Goal: Task Accomplishment & Management: Manage account settings

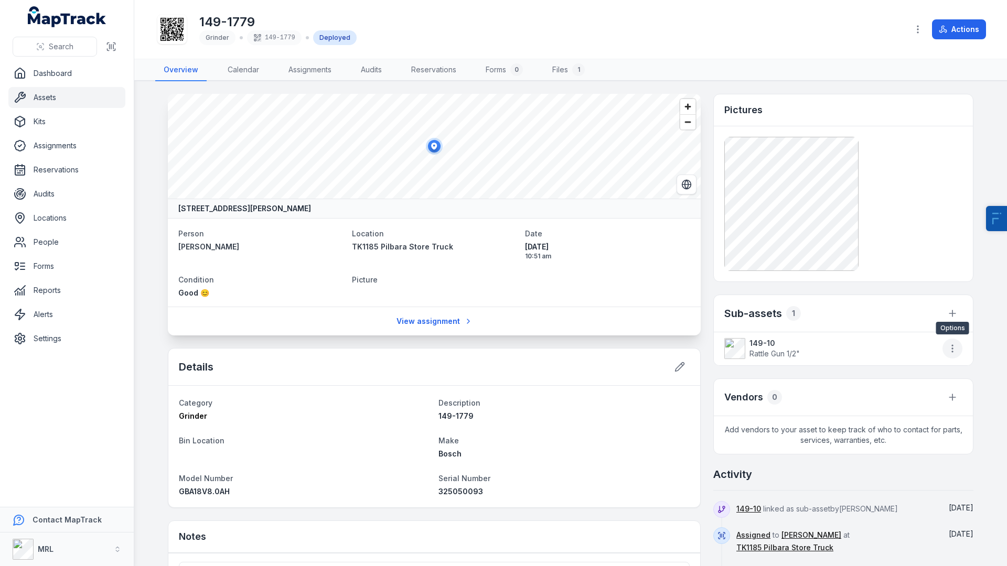
click at [954, 349] on icon "button" at bounding box center [952, 348] width 10 height 10
click at [700, 345] on div "[STREET_ADDRESS][PERSON_NAME] Person [PERSON_NAME] Location TK1185 Pilbara Stor…" at bounding box center [570, 399] width 805 height 611
click at [768, 349] on span "Rattle Gun 1/2"" at bounding box center [774, 353] width 50 height 9
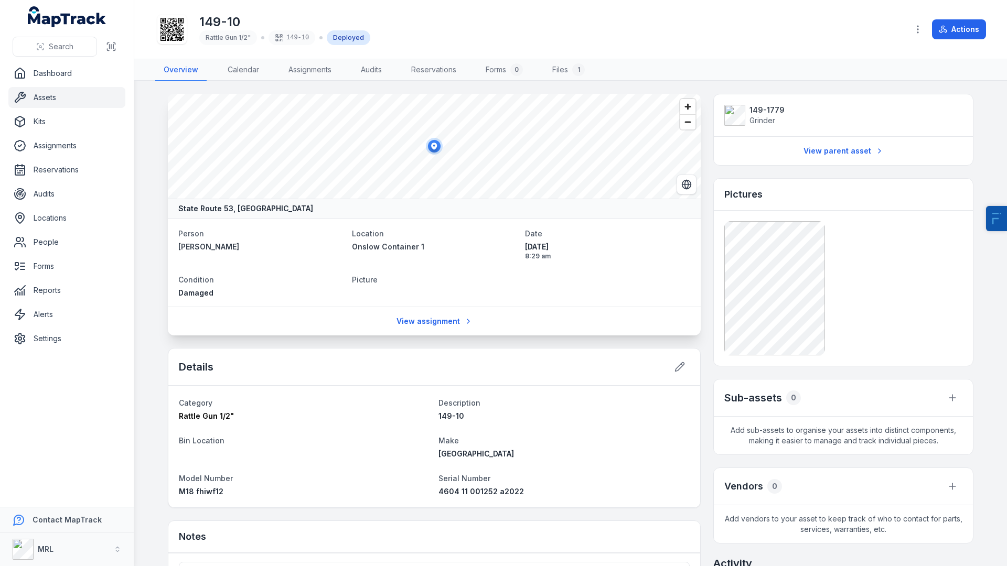
click at [764, 115] on span "Grinder" at bounding box center [766, 120] width 35 height 10
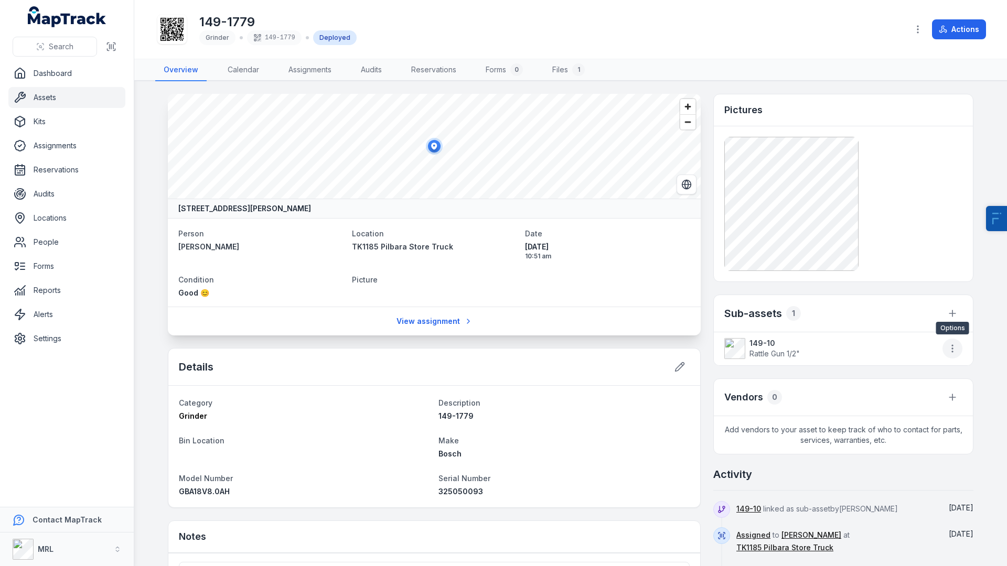
click at [949, 348] on icon "button" at bounding box center [952, 348] width 10 height 10
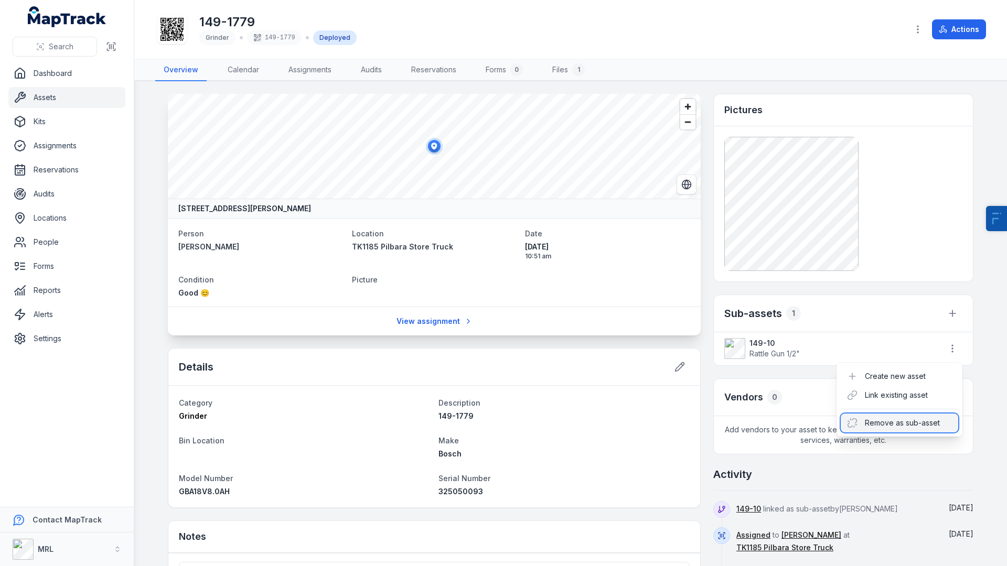
click at [902, 427] on div "Remove as sub-asset" at bounding box center [898, 423] width 117 height 19
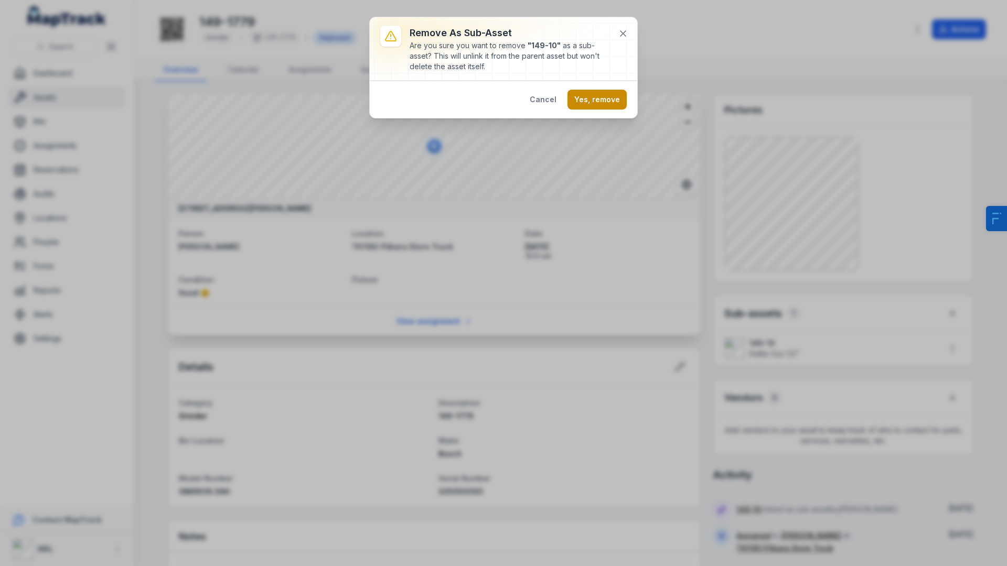
click at [594, 98] on button "Yes, remove" at bounding box center [596, 100] width 59 height 20
